Goal: Information Seeking & Learning: Learn about a topic

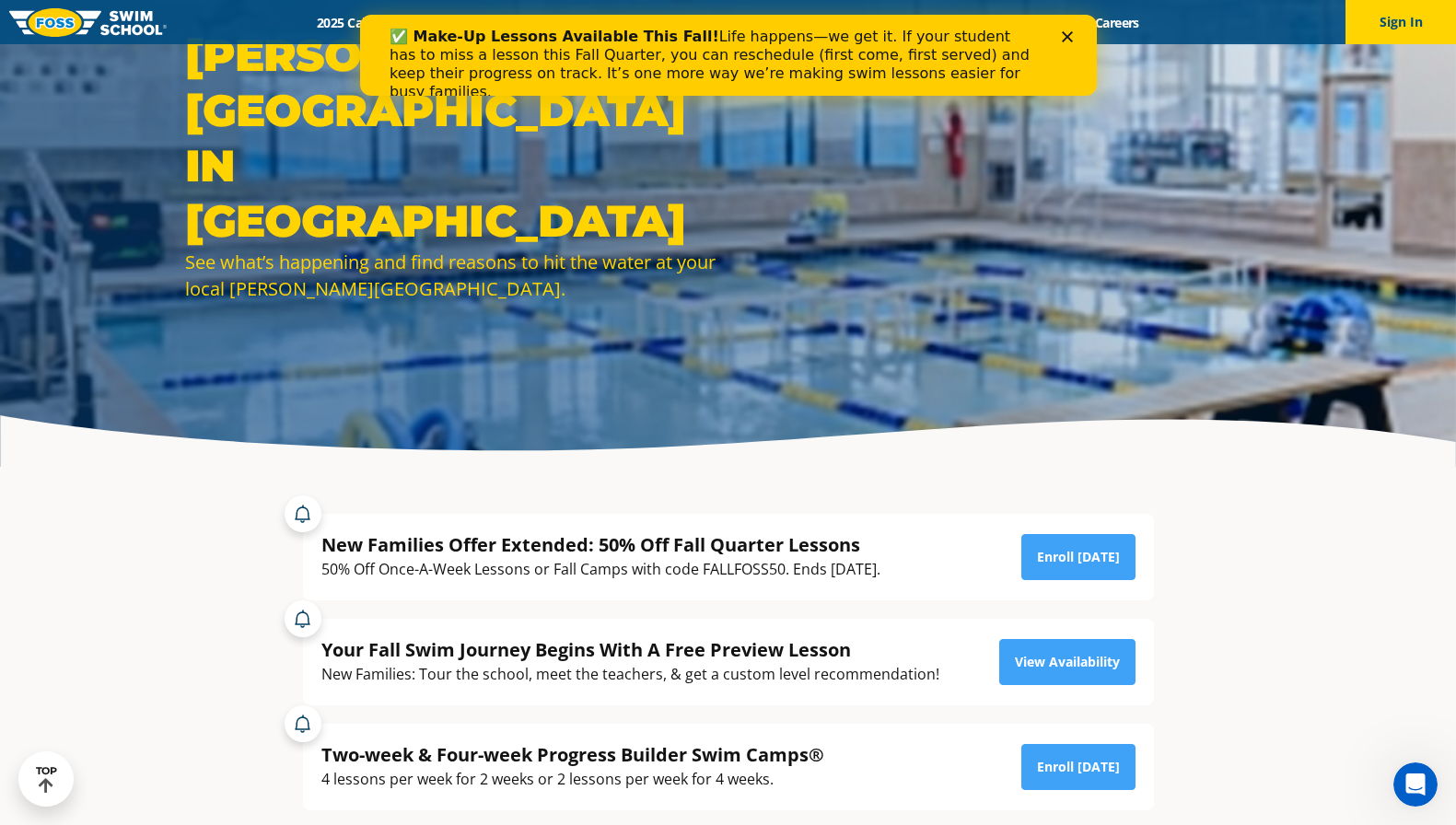
drag, startPoint x: 509, startPoint y: 574, endPoint x: 731, endPoint y: 560, distance: 222.4
click at [731, 560] on div "50% Off Once-A-Week Lessons or Fall Camps with code FALLFOSS50. Ends October 6t…" at bounding box center [600, 569] width 559 height 25
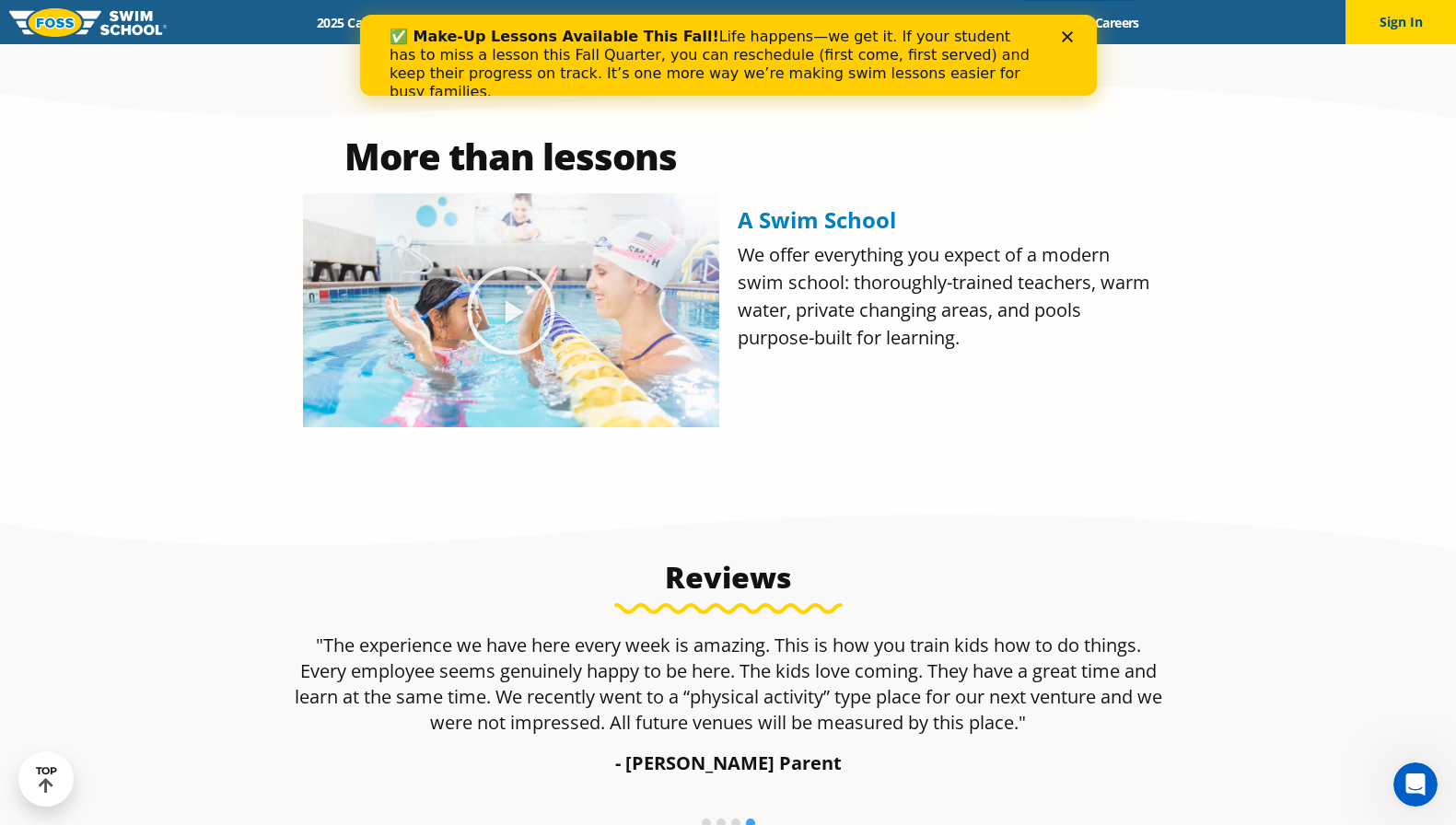
scroll to position [951, 0]
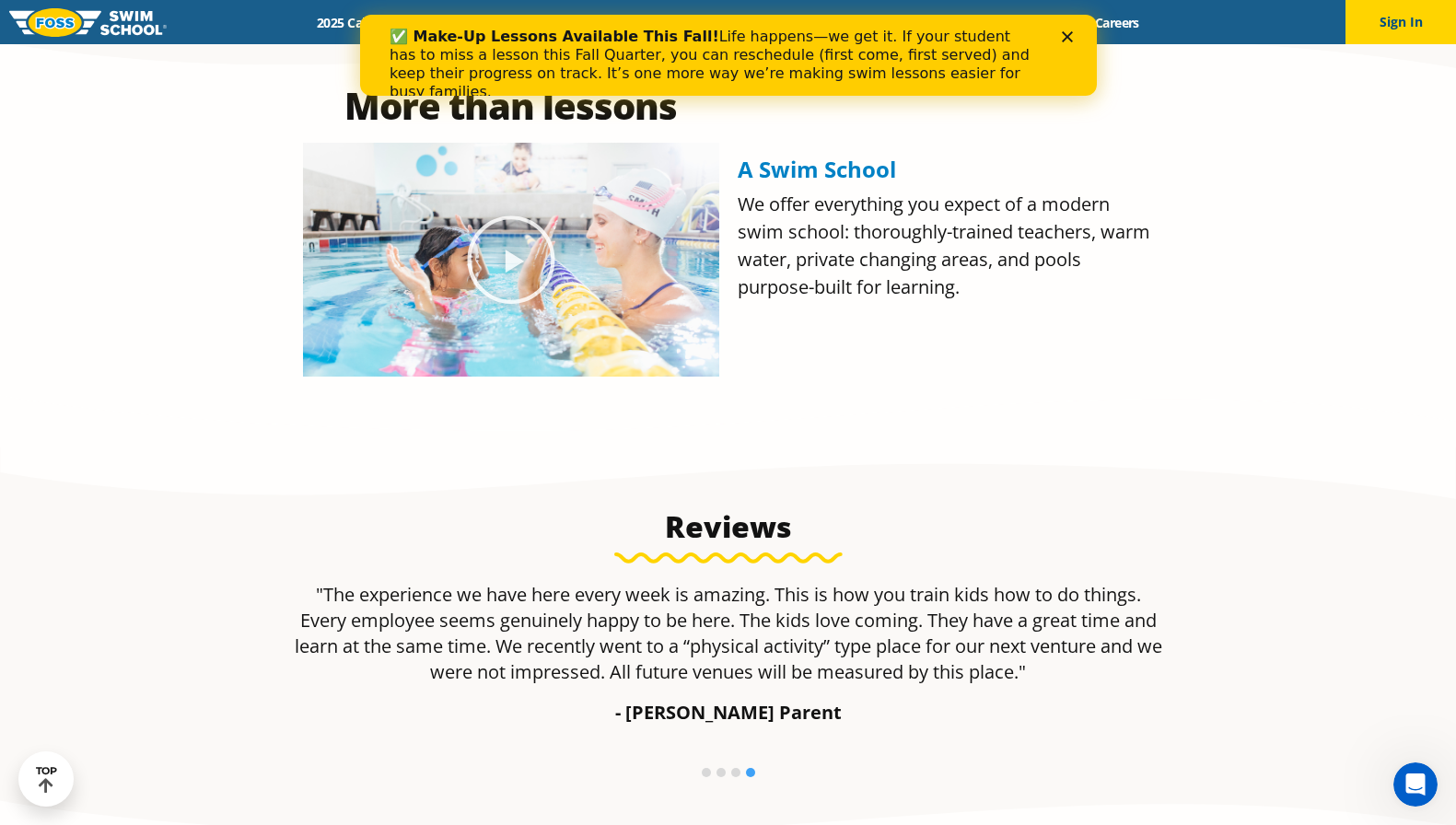
click at [1063, 35] on icon "Close" at bounding box center [1067, 37] width 12 height 11
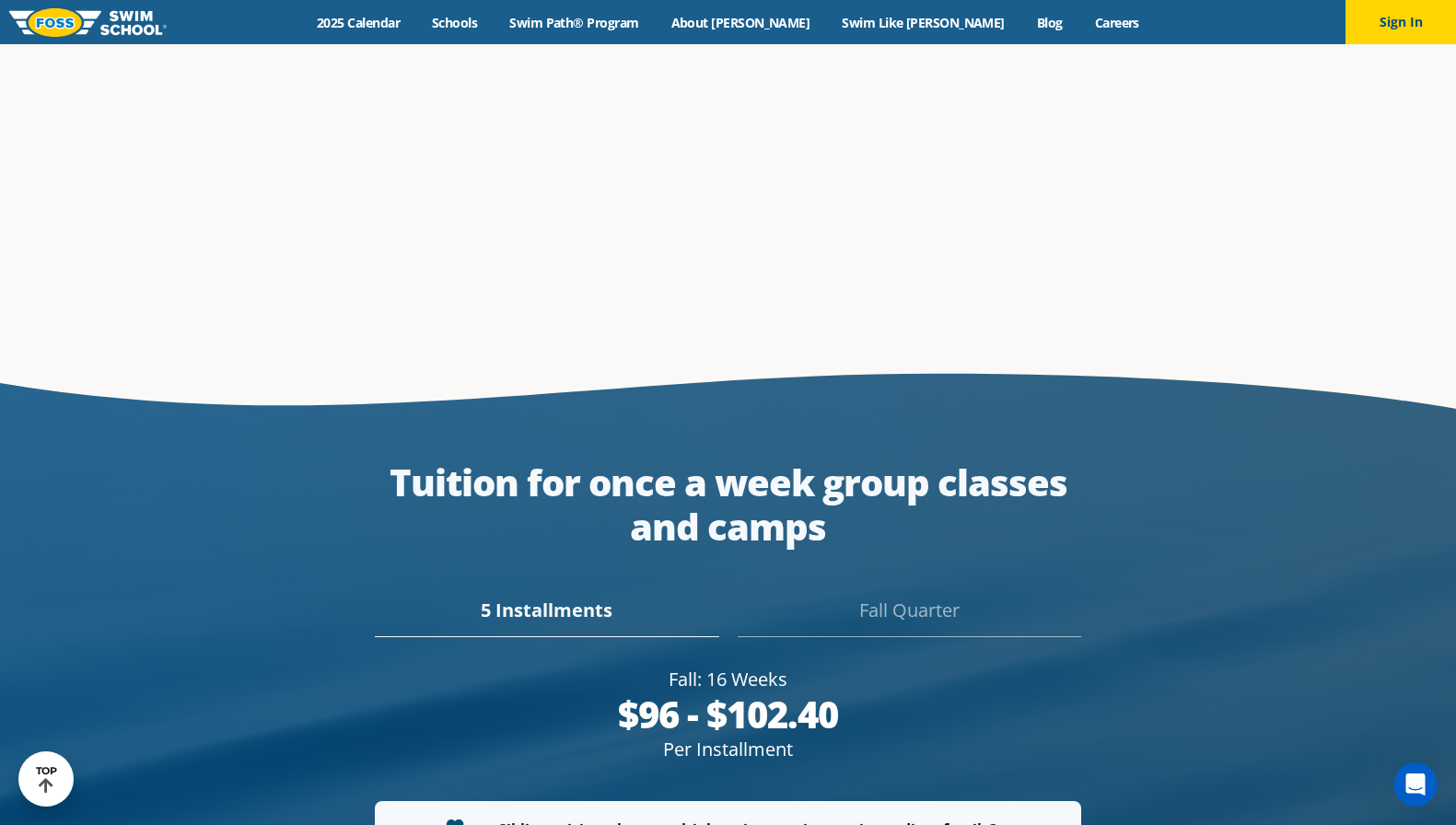
scroll to position [3167, 0]
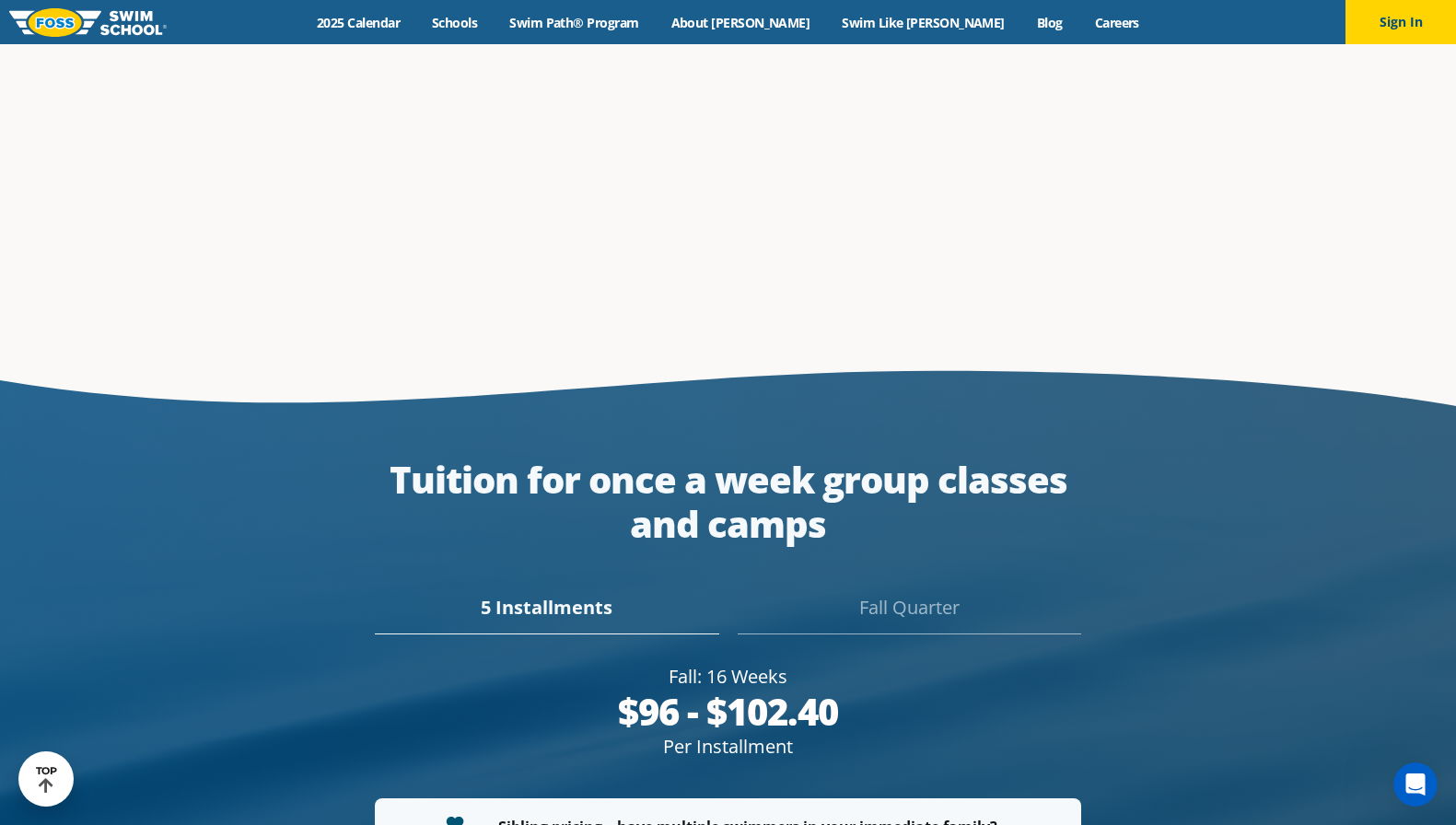
click at [588, 594] on div "5 Installments" at bounding box center [546, 614] width 343 height 40
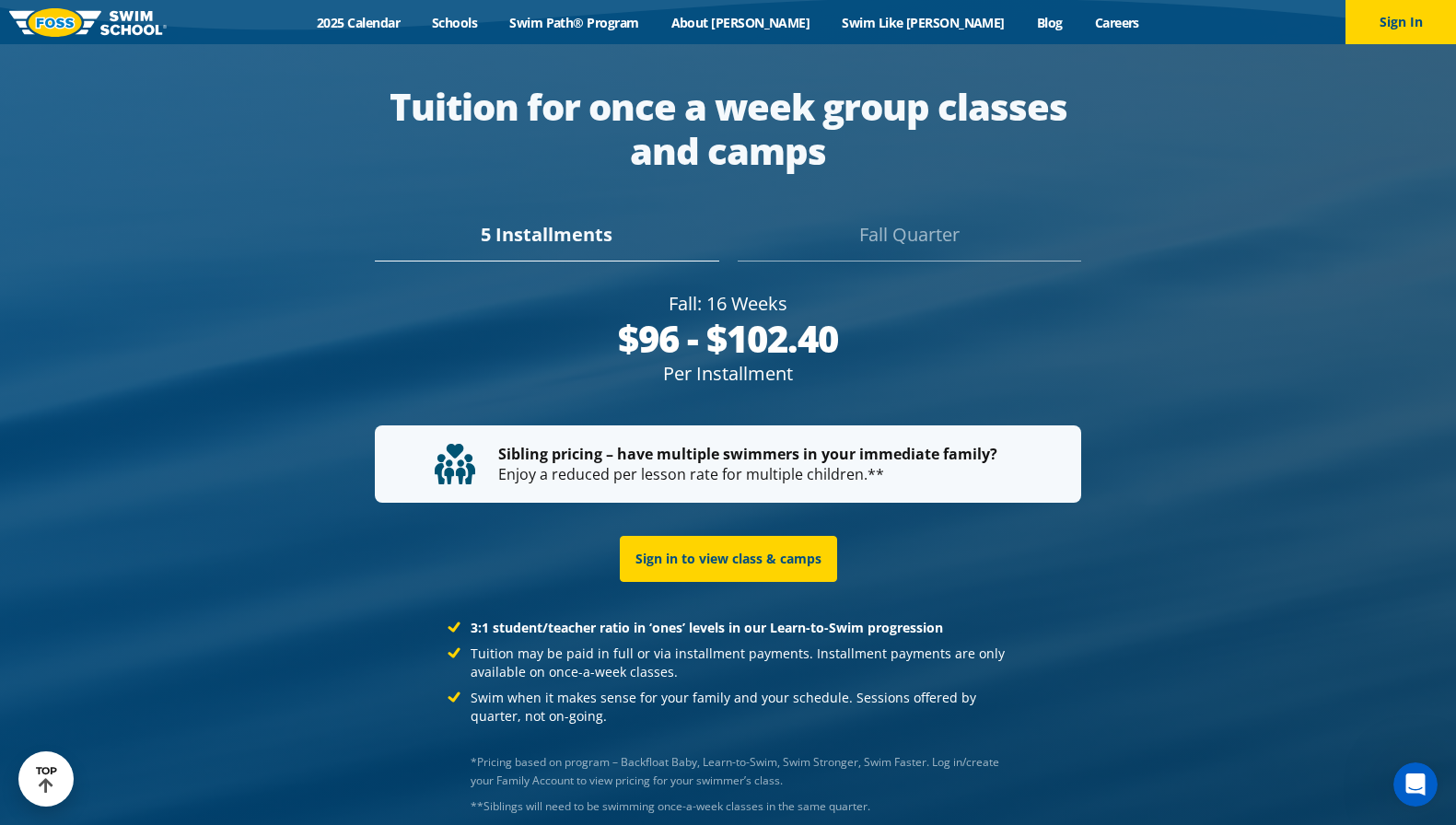
scroll to position [3617, 0]
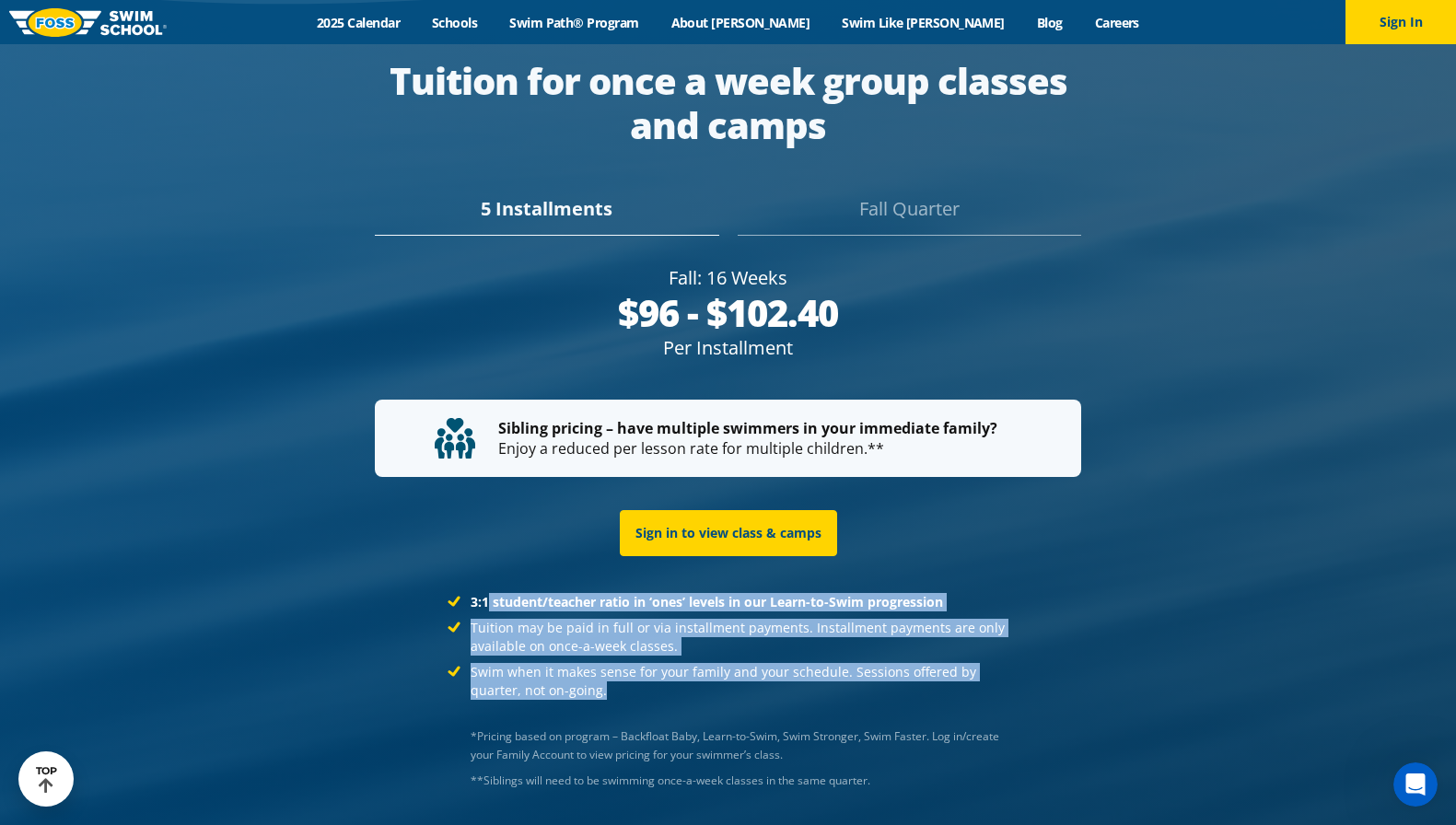
drag, startPoint x: 485, startPoint y: 549, endPoint x: 794, endPoint y: 630, distance: 319.4
click at [794, 630] on ul "3:1 student/teacher ratio in ‘ones’ levels in our Learn-to-Swim progression Tui…" at bounding box center [728, 646] width 561 height 106
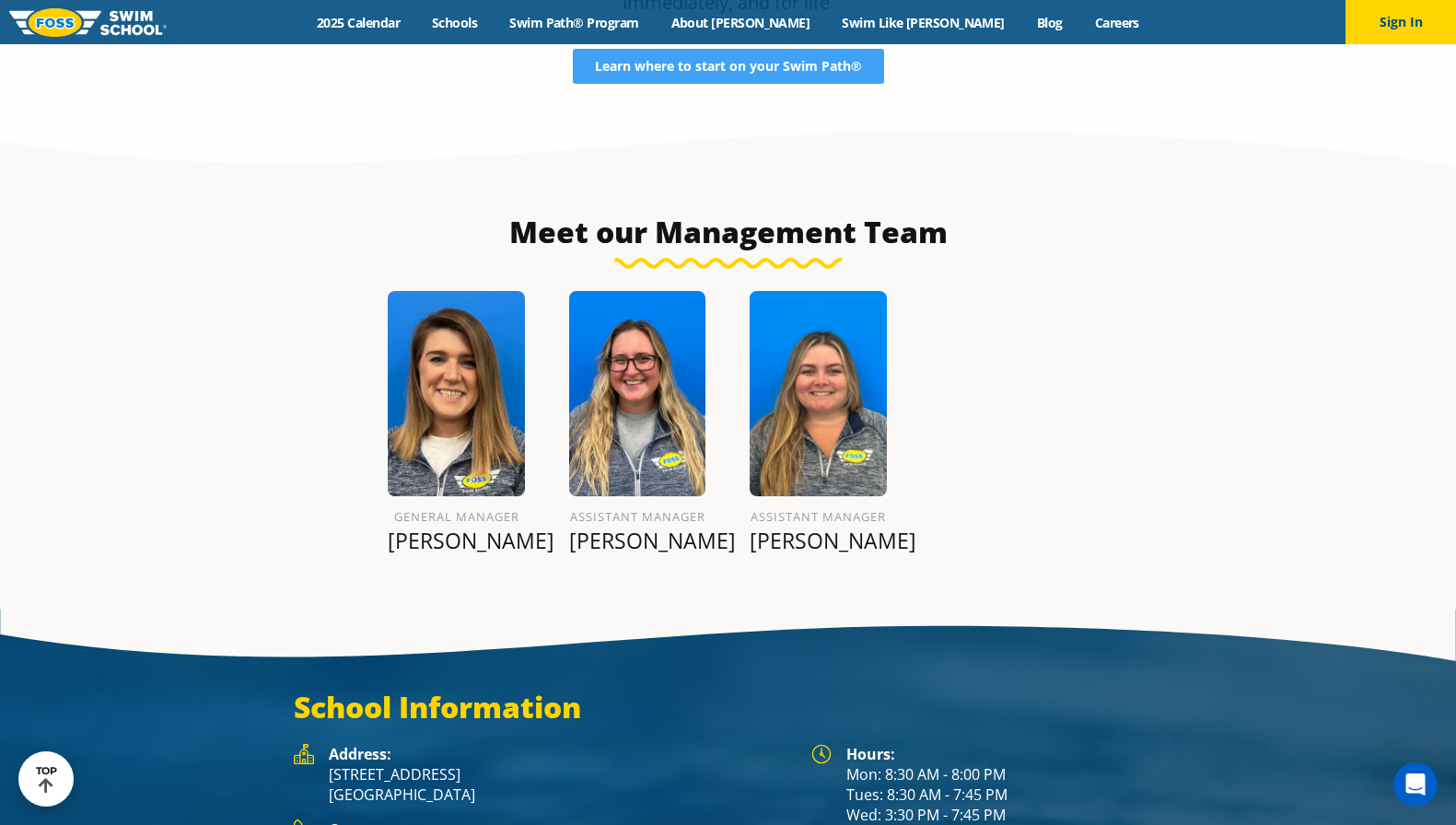
scroll to position [1958, 0]
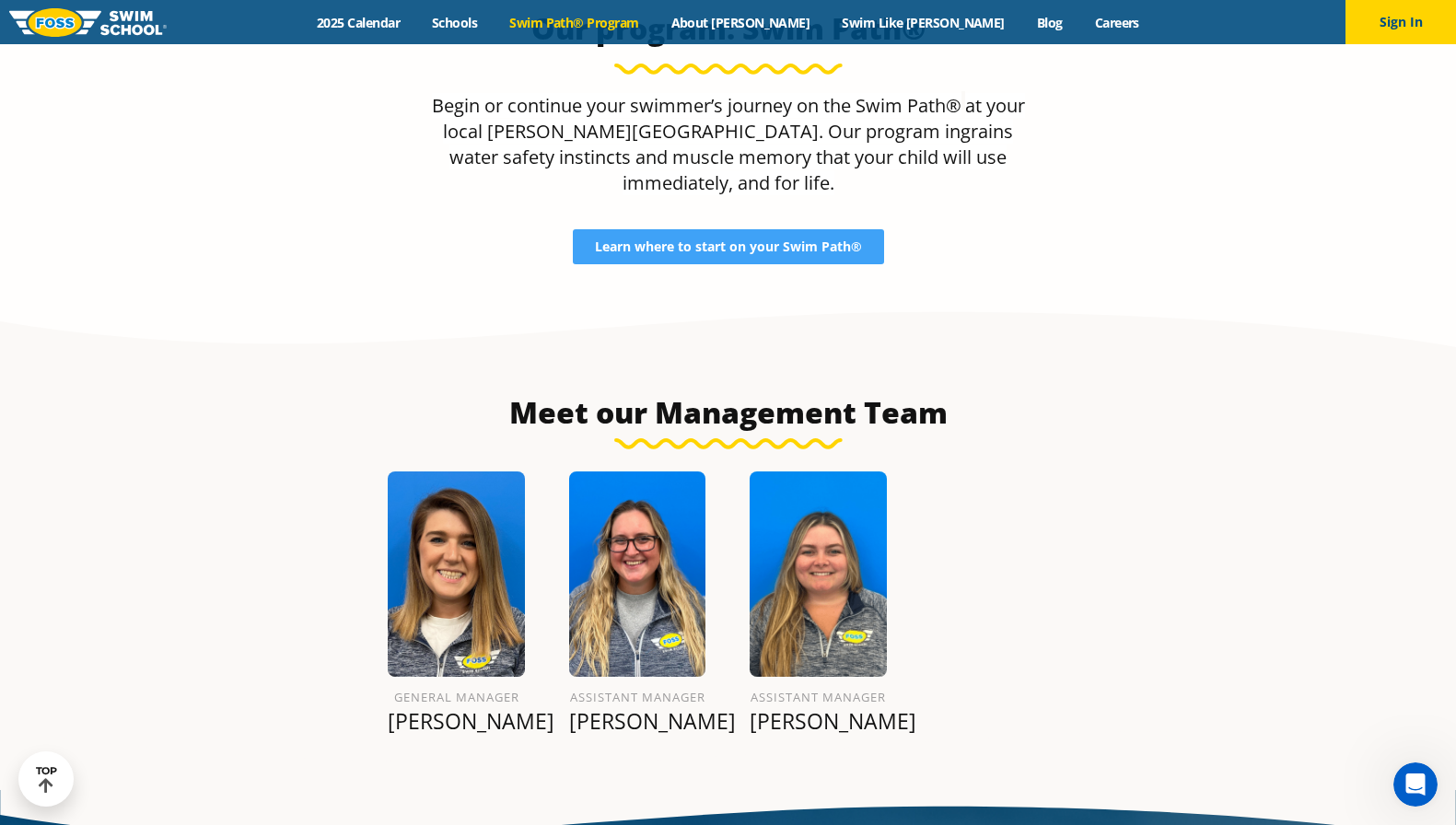
click at [617, 22] on link "Swim Path® Program" at bounding box center [574, 22] width 161 height 17
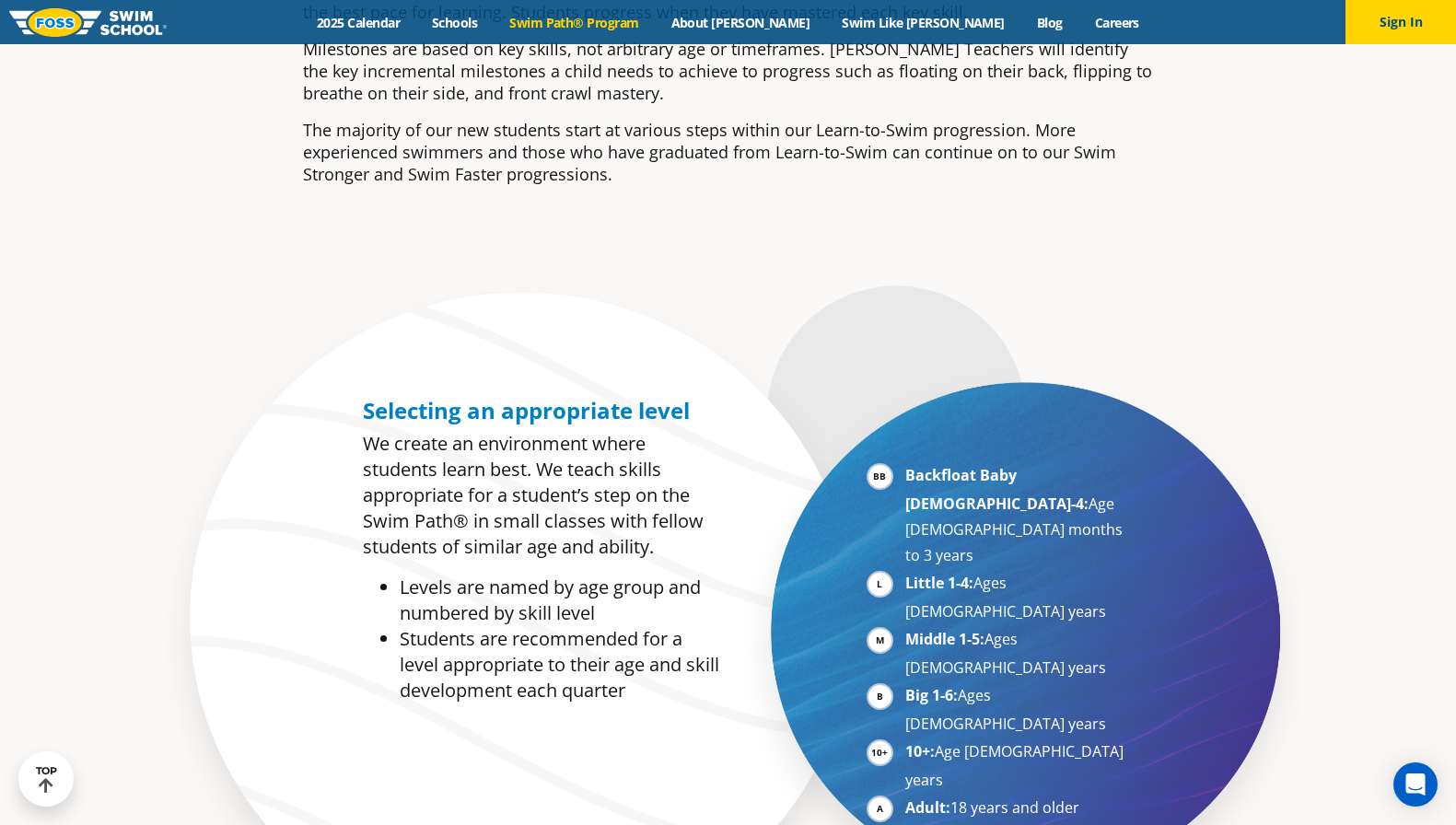
scroll to position [912, 0]
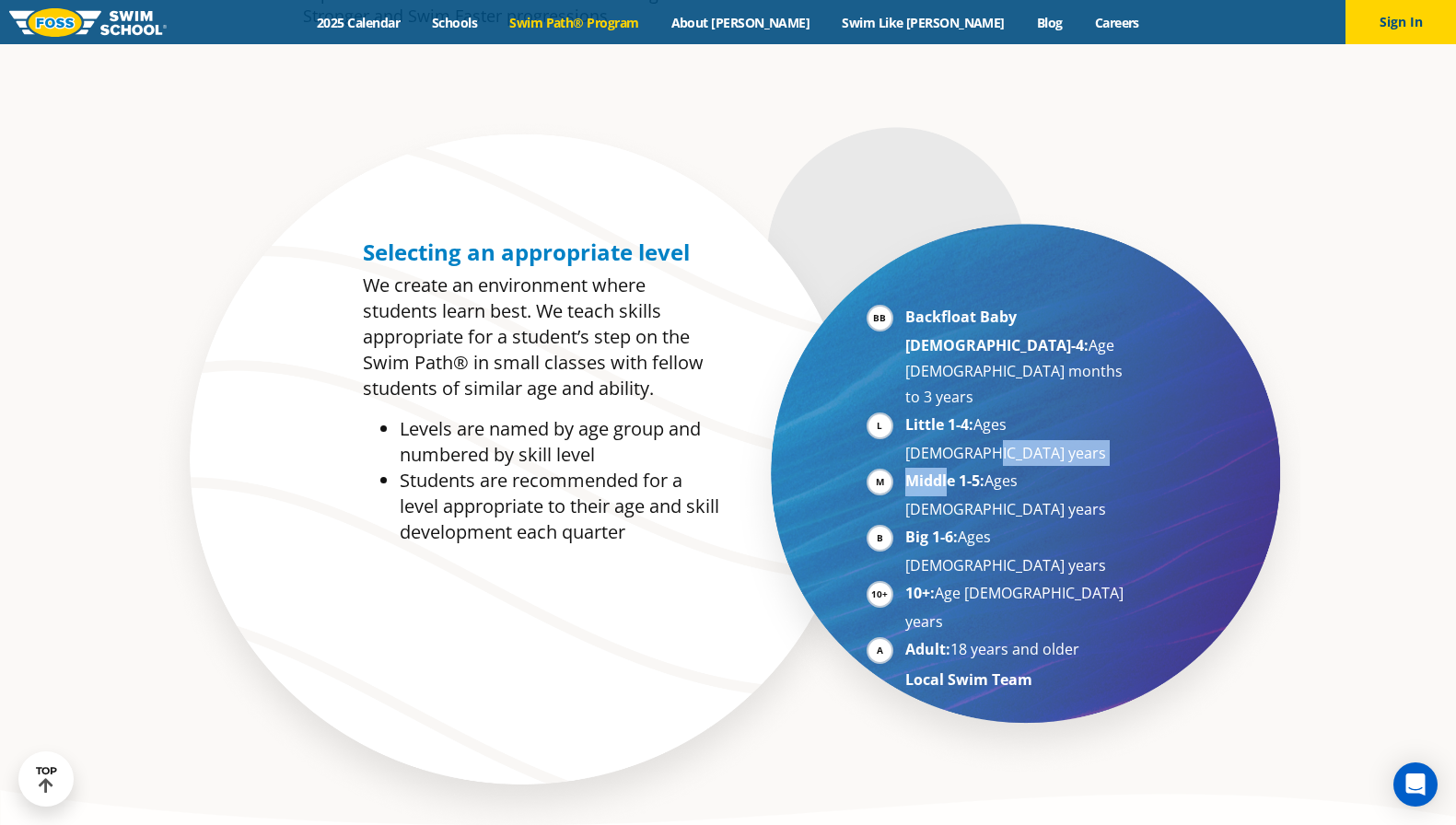
drag, startPoint x: 948, startPoint y: 400, endPoint x: 1109, endPoint y: 384, distance: 161.8
click at [1110, 384] on ul "Backfloat Baby [DEMOGRAPHIC_DATA]-4: Age [DEMOGRAPHIC_DATA] months to 3 years L…" at bounding box center [999, 498] width 265 height 389
click at [1106, 468] on li "Middle 1-5: Ages [DEMOGRAPHIC_DATA] years" at bounding box center [1018, 494] width 225 height 55
drag, startPoint x: 938, startPoint y: 376, endPoint x: 1075, endPoint y: 373, distance: 137.0
click at [1075, 412] on li "Little 1-4: Ages [DEMOGRAPHIC_DATA] years" at bounding box center [1018, 439] width 225 height 55
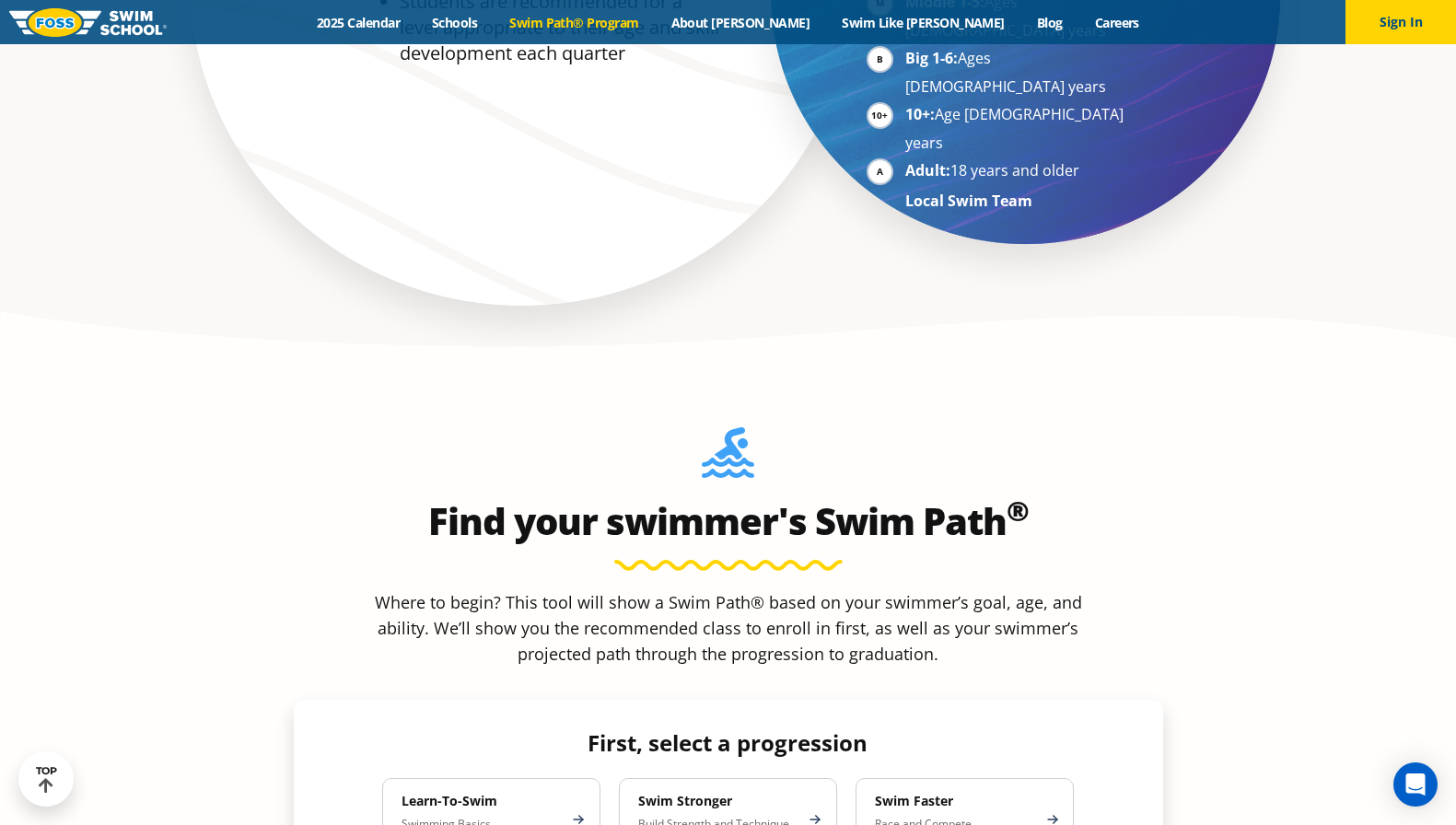
scroll to position [1778, 0]
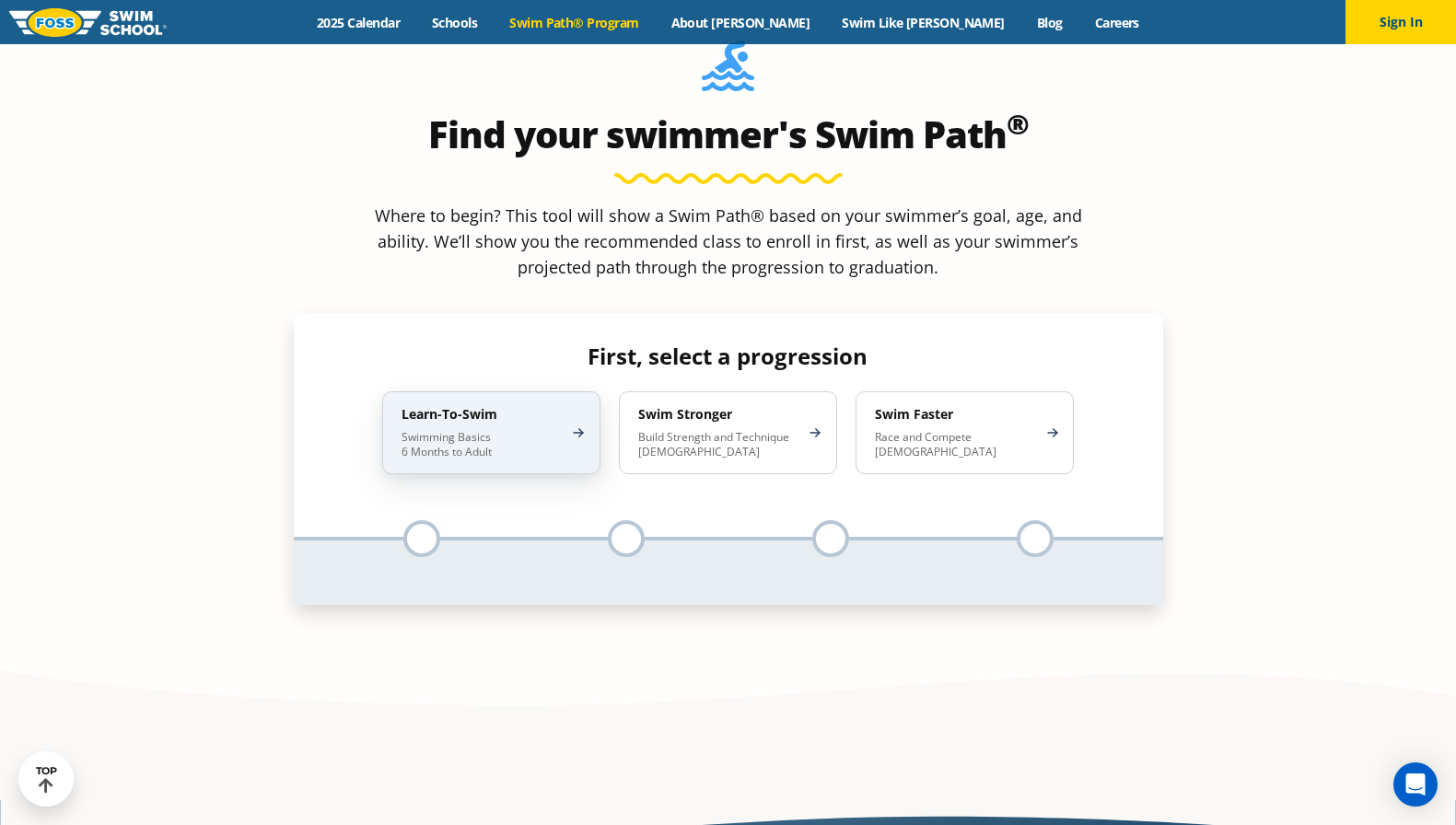
click at [463, 430] on p "Swimming Basics 6 Months to Adult" at bounding box center [482, 445] width 161 height 30
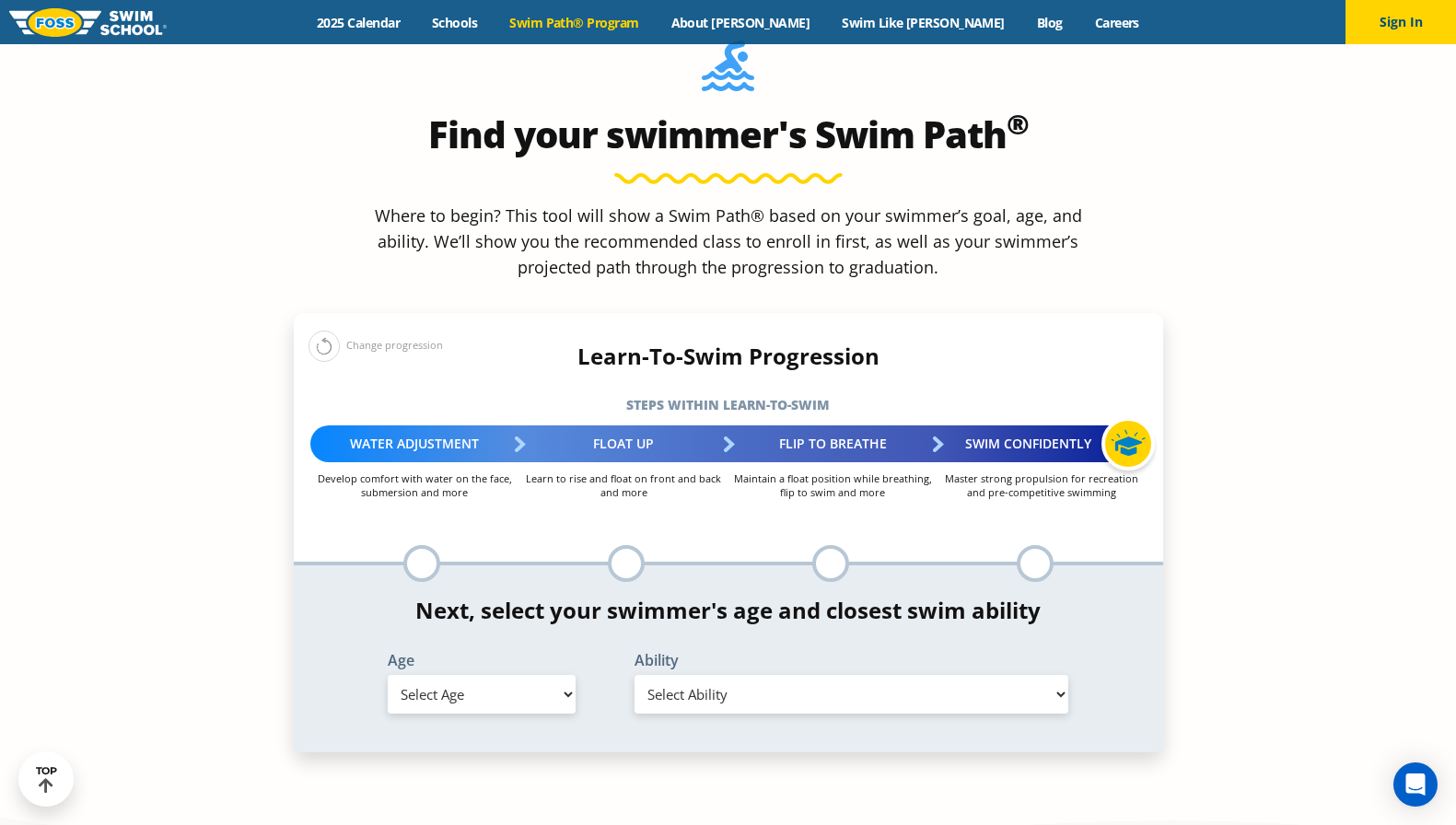
click at [501, 675] on select "Select Age [DEMOGRAPHIC_DATA] months - 1 year 1 year 2 years 3 years 4 years 5 …" at bounding box center [482, 694] width 188 height 38
click at [388, 675] on select "Select Age [DEMOGRAPHIC_DATA] months - 1 year 1 year 2 years 3 years 4 years 5 …" at bounding box center [482, 694] width 188 height 38
click at [461, 675] on select "Select Age [DEMOGRAPHIC_DATA] months - 1 year 1 year 2 years 3 years 4 years 5 …" at bounding box center [482, 694] width 188 height 38
select select "4-years"
click at [388, 675] on select "Select Age [DEMOGRAPHIC_DATA] months - 1 year 1 year 2 years 3 years 4 years 5 …" at bounding box center [482, 694] width 188 height 38
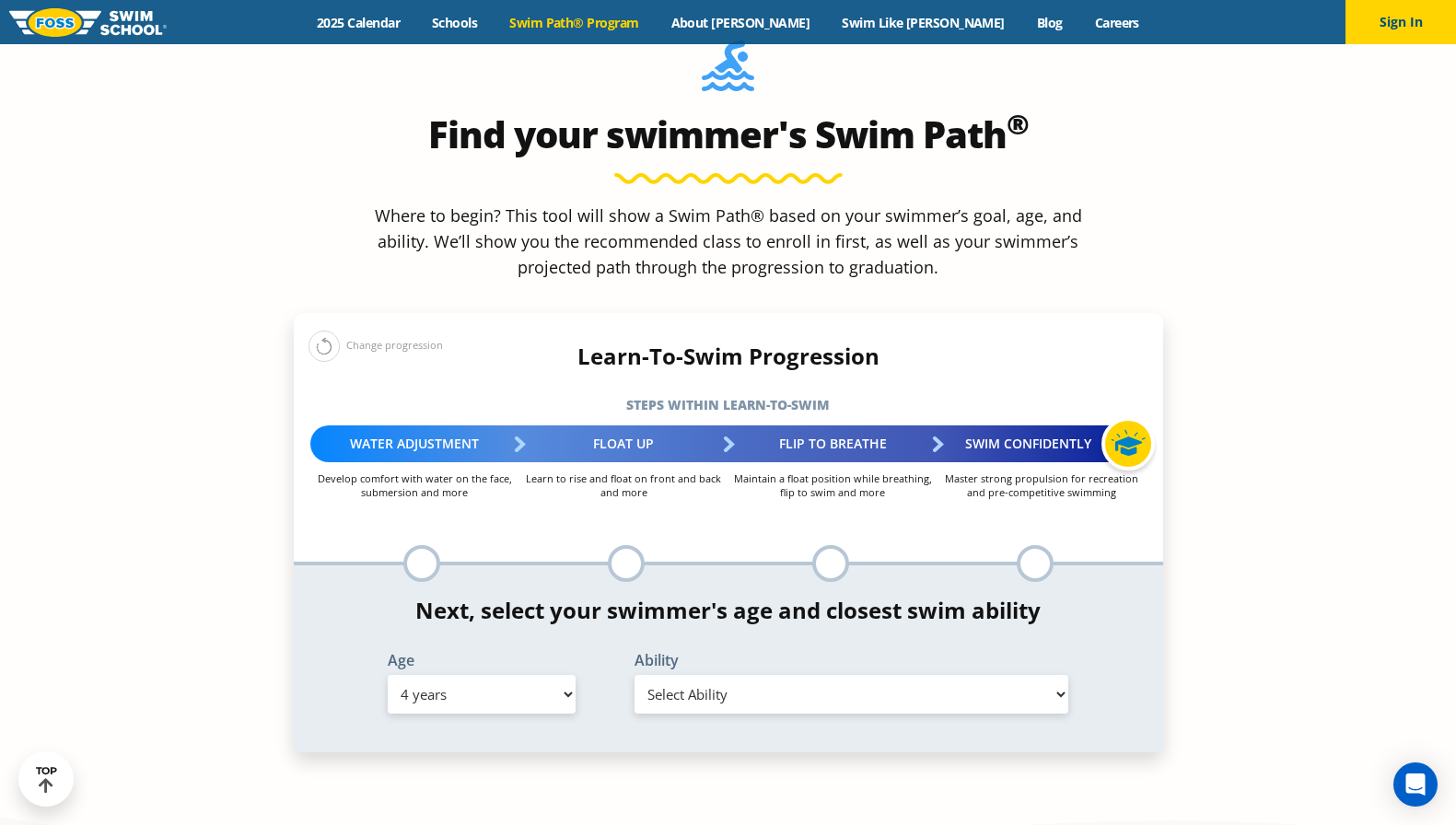
click at [743, 675] on select "Select Ability First in-water experience When in the water, reliant on a life j…" at bounding box center [852, 694] width 435 height 38
select select "4-years-when-in-the-water-reliant-on-a-life-jacket-or-floatation-device"
click at [635, 675] on select "Select Ability First in-water experience When in the water, reliant on a life j…" at bounding box center [852, 694] width 435 height 38
